Goal: Obtain resource: Download file/media

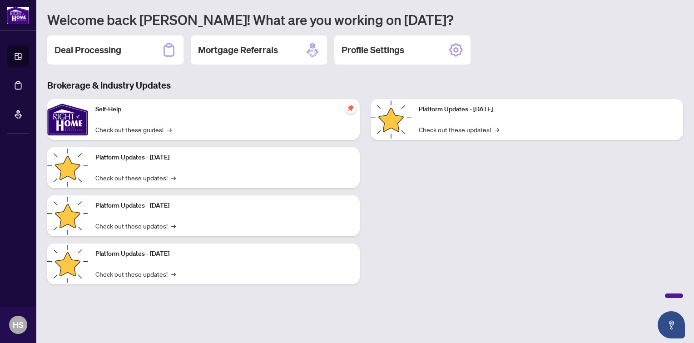
click at [111, 54] on h2 "Deal Processing" at bounding box center [87, 50] width 67 height 13
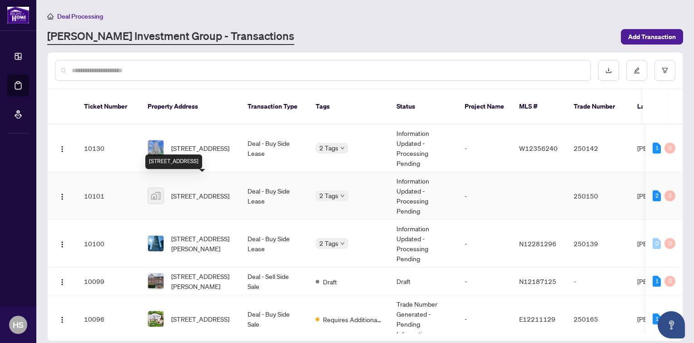
click at [198, 191] on span "[STREET_ADDRESS]" at bounding box center [200, 196] width 58 height 10
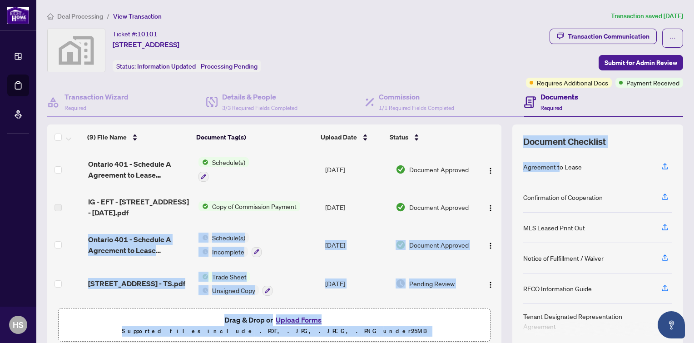
drag, startPoint x: 490, startPoint y: 207, endPoint x: 552, endPoint y: 168, distance: 73.7
click at [552, 168] on div "(9) File Name Document Tag(s) Upload Date Status (9) File Name Document Tag(s) …" at bounding box center [365, 235] width 636 height 223
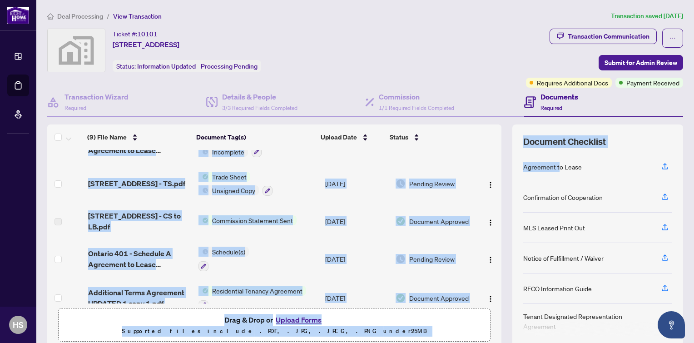
scroll to position [101, 0]
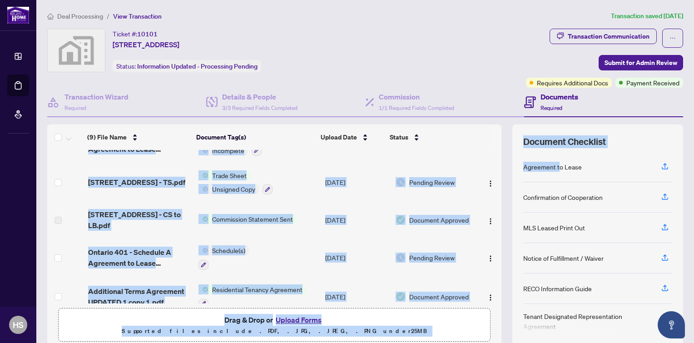
click at [459, 265] on td "Pending Review" at bounding box center [434, 257] width 85 height 39
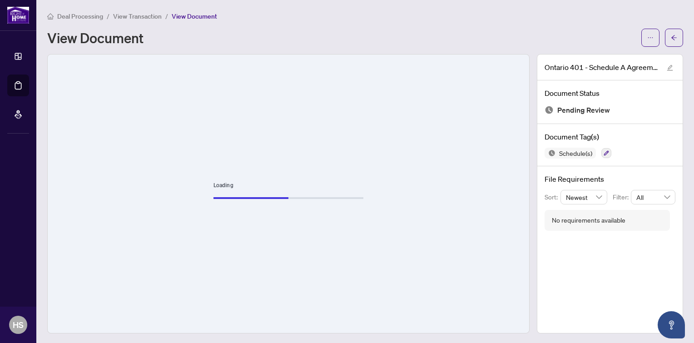
click at [74, 16] on span "Deal Processing" at bounding box center [80, 16] width 46 height 8
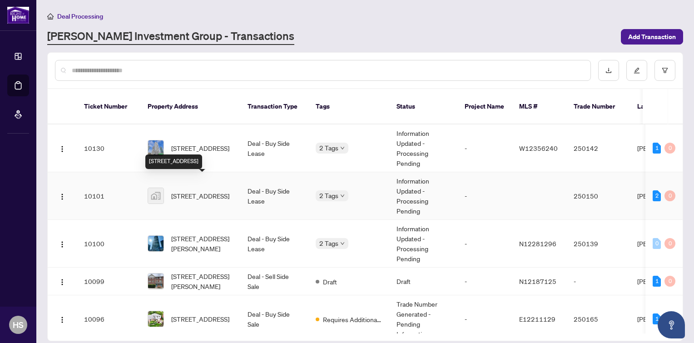
click at [199, 191] on span "[STREET_ADDRESS]" at bounding box center [200, 196] width 58 height 10
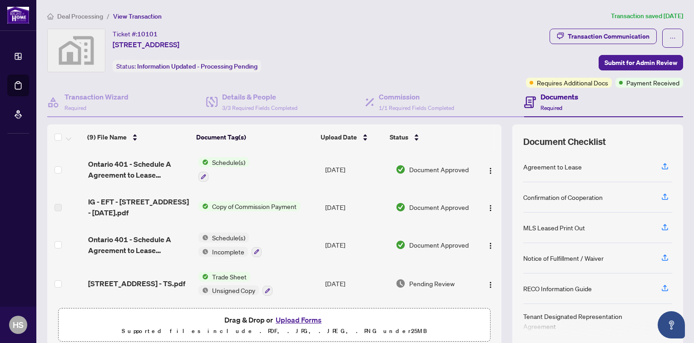
click at [623, 37] on div "Transaction Communication" at bounding box center [609, 36] width 82 height 15
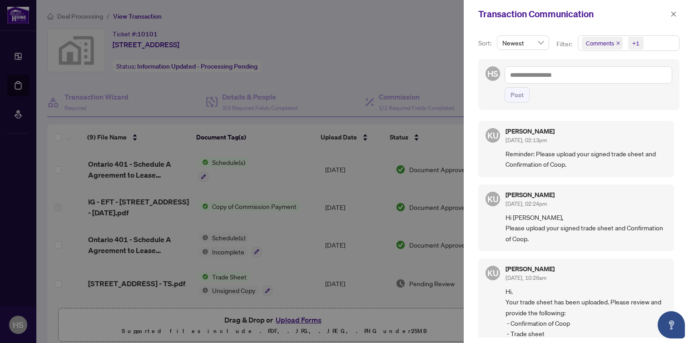
click at [414, 51] on div at bounding box center [347, 171] width 694 height 343
drag, startPoint x: 425, startPoint y: 51, endPoint x: 672, endPoint y: 15, distance: 250.1
click at [672, 15] on div "Transaction Communication Sort: Newest Filter: Comments +1 HS Post KU [PERSON_N…" at bounding box center [347, 171] width 694 height 343
click at [672, 15] on icon "close" at bounding box center [673, 14] width 6 height 6
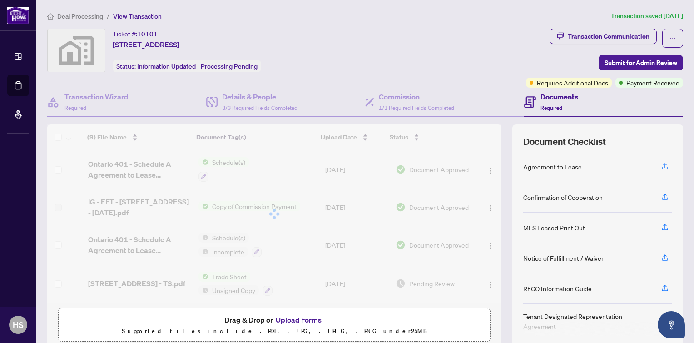
scroll to position [36, 0]
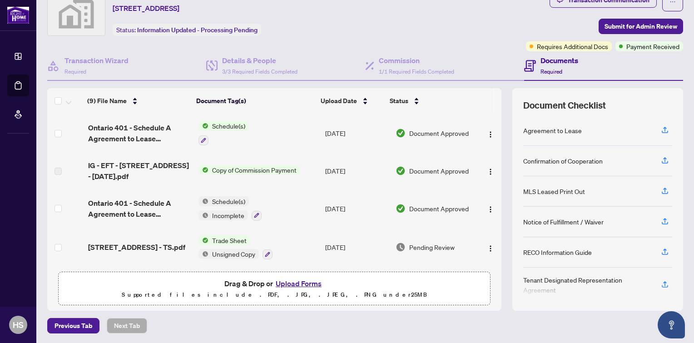
click at [299, 283] on button "Upload Forms" at bounding box center [298, 283] width 51 height 12
click at [223, 236] on span "Trade Sheet" at bounding box center [229, 240] width 42 height 10
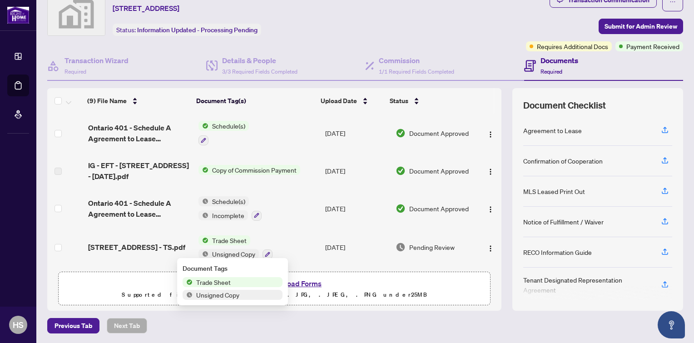
click at [207, 285] on span "Trade Sheet" at bounding box center [214, 282] width 42 height 10
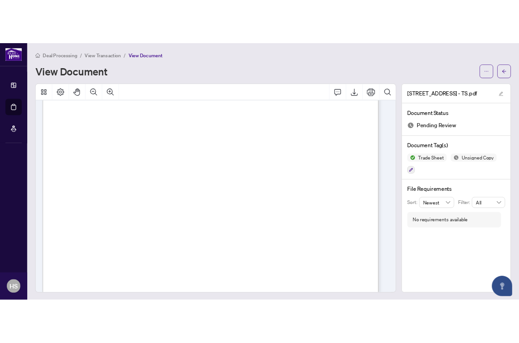
scroll to position [249, 0]
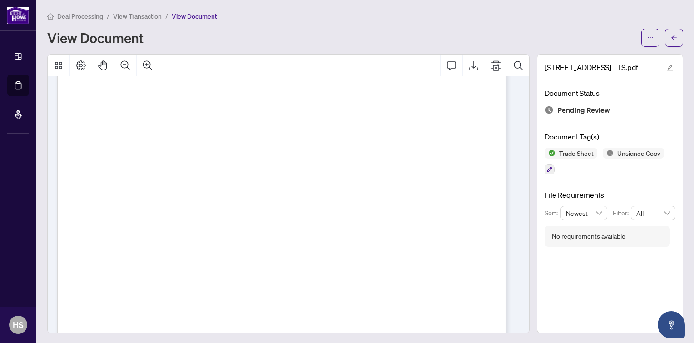
click at [647, 36] on icon "ellipsis" at bounding box center [650, 38] width 6 height 6
click at [590, 56] on span "Download" at bounding box center [610, 57] width 69 height 10
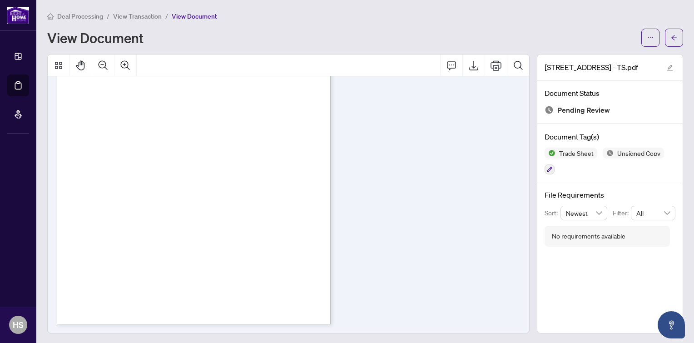
scroll to position [190, 0]
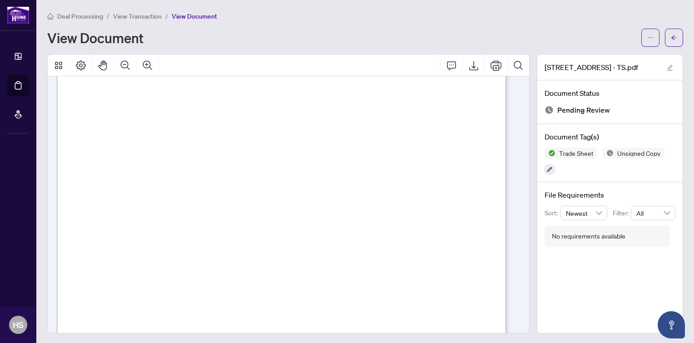
click at [84, 15] on span "Deal Processing" at bounding box center [80, 16] width 46 height 8
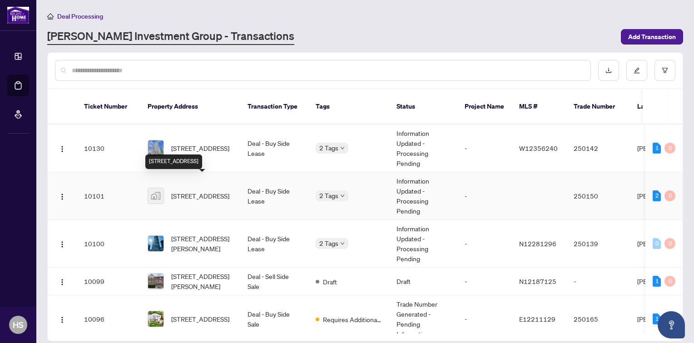
click at [213, 191] on span "[STREET_ADDRESS]" at bounding box center [200, 196] width 58 height 10
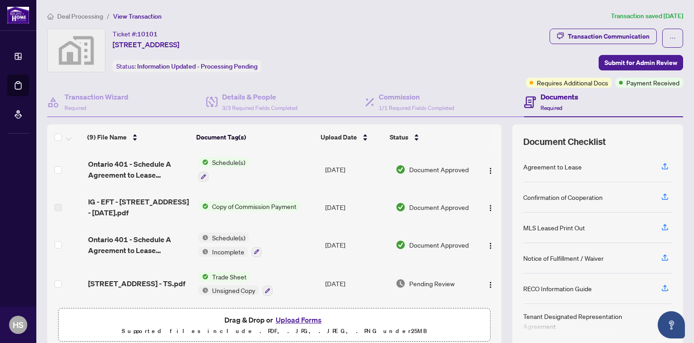
click at [304, 318] on button "Upload Forms" at bounding box center [298, 320] width 51 height 12
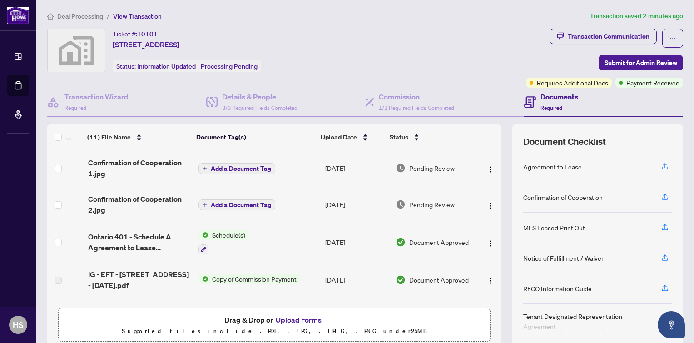
click at [64, 18] on span "Deal Processing" at bounding box center [80, 16] width 46 height 8
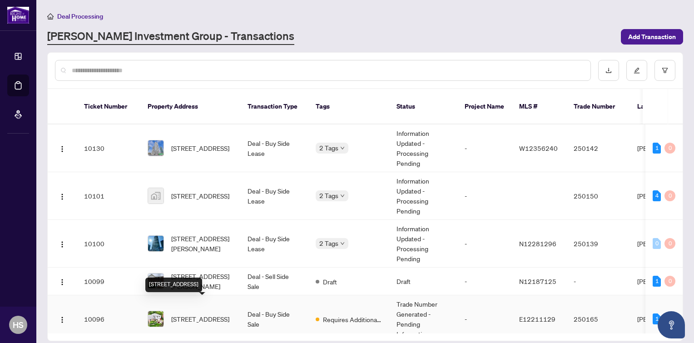
click at [214, 314] on span "[STREET_ADDRESS]" at bounding box center [200, 319] width 58 height 10
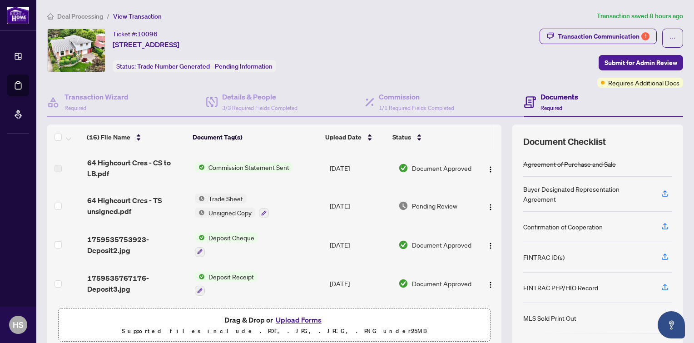
click at [601, 34] on div "Transaction Communication 1" at bounding box center [604, 36] width 92 height 15
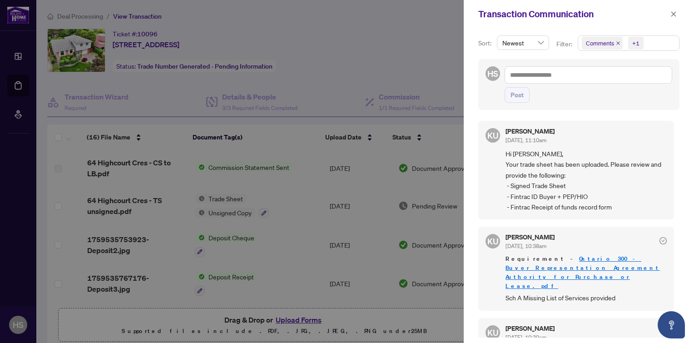
drag, startPoint x: 674, startPoint y: 142, endPoint x: 640, endPoint y: 85, distance: 66.0
click at [640, 85] on div "Sort: Newest Filter: Comments +1 HS Post KU [PERSON_NAME] [DATE], 11:10am Hi [P…" at bounding box center [579, 185] width 230 height 315
click at [264, 282] on div at bounding box center [347, 171] width 694 height 343
click at [675, 14] on icon "close" at bounding box center [673, 14] width 6 height 6
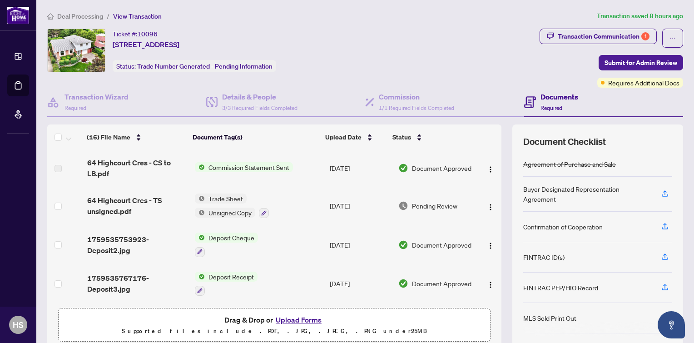
click at [225, 196] on span "Trade Sheet" at bounding box center [226, 198] width 42 height 10
click at [201, 241] on span "Trade Sheet" at bounding box center [210, 242] width 42 height 10
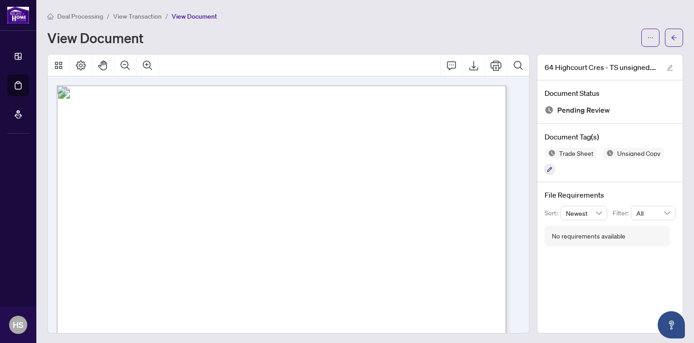
click at [647, 33] on span "button" at bounding box center [650, 37] width 6 height 15
click at [599, 59] on span "Download" at bounding box center [610, 57] width 69 height 10
click at [65, 15] on span "Deal Processing" at bounding box center [80, 16] width 46 height 8
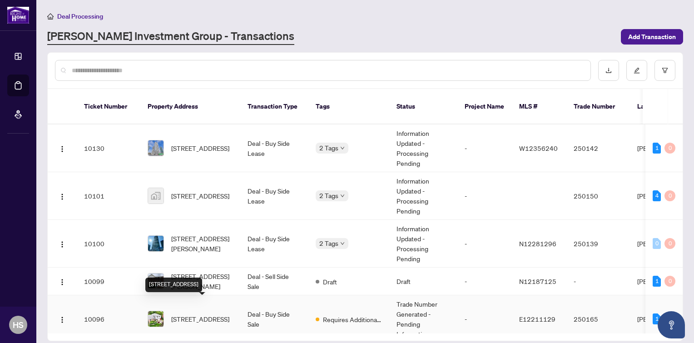
click at [211, 314] on span "[STREET_ADDRESS]" at bounding box center [200, 319] width 58 height 10
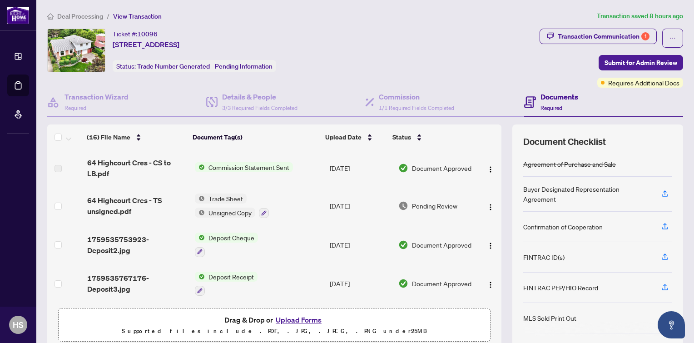
click at [596, 33] on div "Transaction Communication 1" at bounding box center [604, 36] width 92 height 15
